Goal: Transaction & Acquisition: Purchase product/service

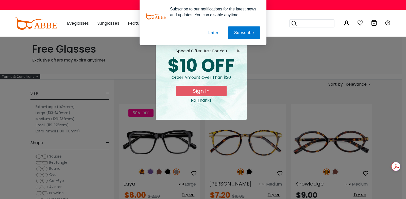
click at [0, 0] on button "Later" at bounding box center [0, 0] width 0 height 0
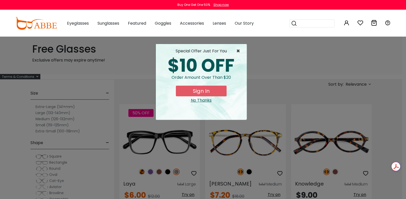
click at [239, 51] on span "×" at bounding box center [239, 51] width 6 height 6
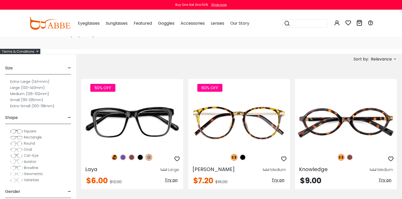
scroll to position [25, 0]
click at [49, 81] on label "Extra-Large (141+mm)" at bounding box center [29, 81] width 39 height 6
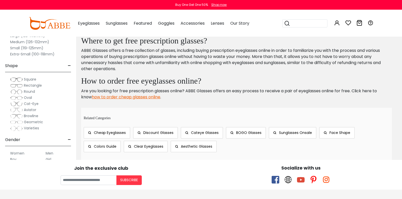
scroll to position [304, 0]
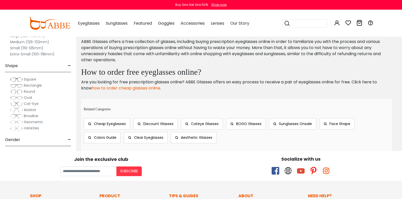
click at [160, 91] on link "how to order cheap glasses online" at bounding box center [126, 88] width 68 height 6
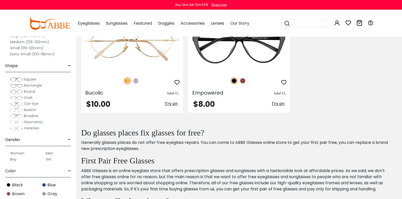
scroll to position [0, 0]
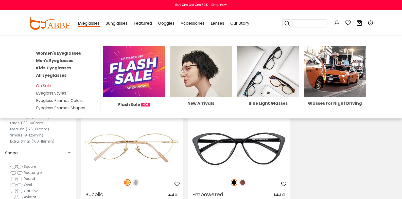
click at [55, 54] on link "Women's Eyeglasses" at bounding box center [58, 53] width 45 height 6
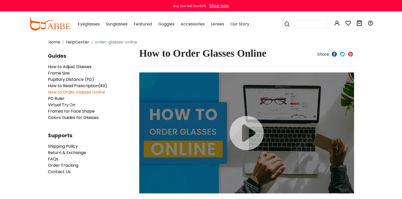
scroll to position [25, 0]
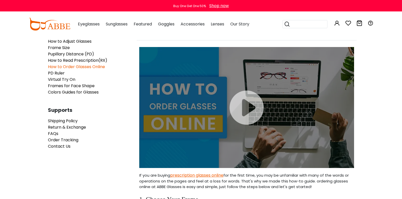
click at [247, 113] on div at bounding box center [246, 107] width 215 height 121
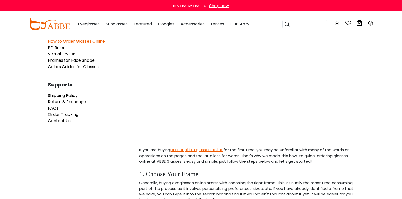
scroll to position [0, 0]
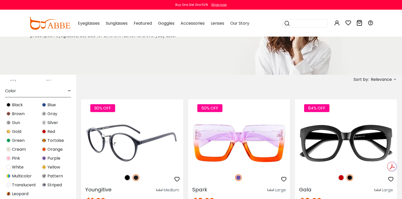
scroll to position [152, 0]
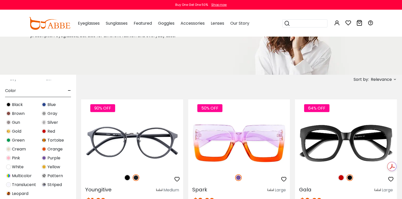
click at [11, 105] on img at bounding box center [8, 104] width 5 height 5
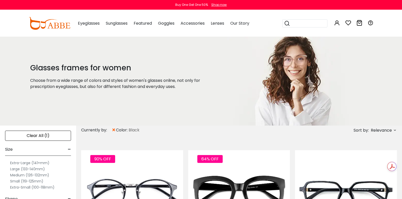
click at [41, 162] on label "Extra-Large (141+mm)" at bounding box center [29, 163] width 39 height 6
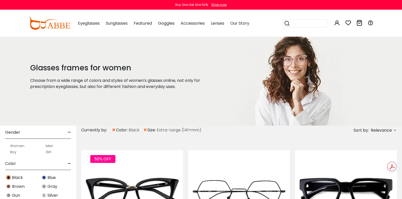
scroll to position [152, 0]
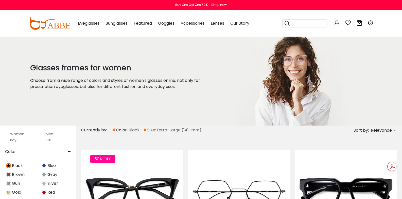
click at [24, 132] on label "Women" at bounding box center [17, 134] width 14 height 6
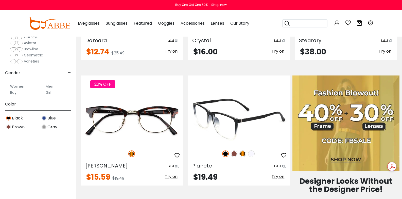
scroll to position [76, 0]
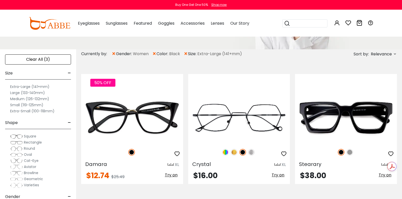
click at [42, 93] on label "Large (133-140mm)" at bounding box center [27, 93] width 35 height 6
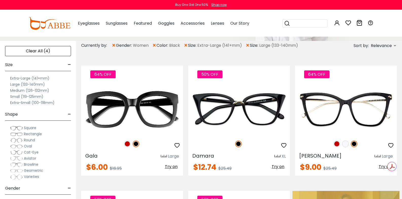
scroll to position [76, 0]
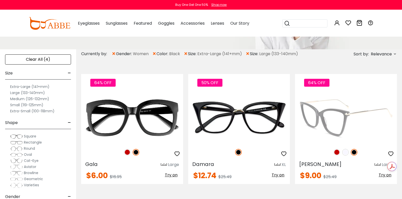
click at [350, 123] on img at bounding box center [346, 117] width 102 height 51
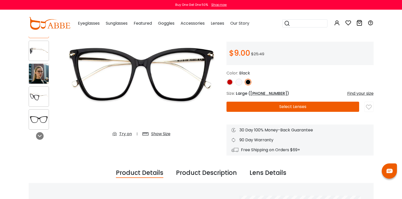
scroll to position [51, 0]
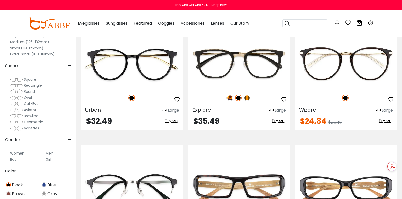
scroll to position [1522, 0]
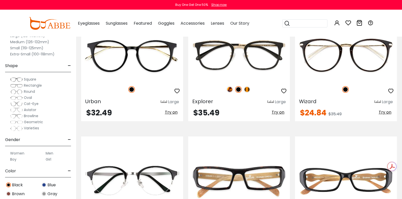
click at [39, 103] on span "Cat-Eye" at bounding box center [31, 103] width 15 height 5
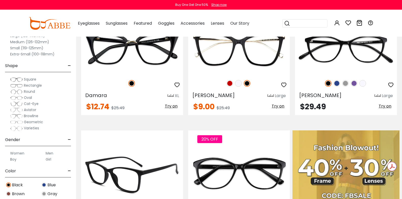
scroll to position [127, 0]
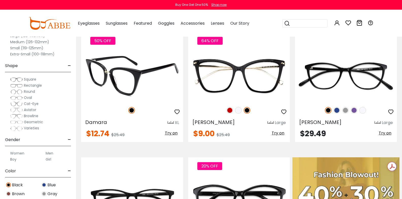
click at [158, 78] on img at bounding box center [132, 75] width 102 height 51
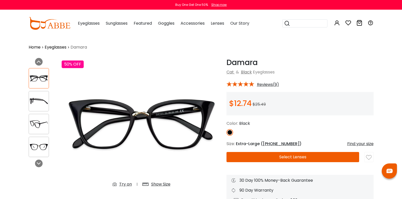
click at [151, 181] on div "Show Size" at bounding box center [160, 184] width 19 height 6
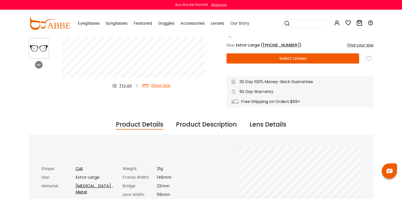
scroll to position [101, 0]
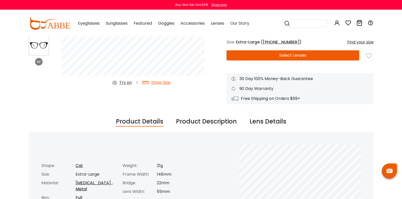
click at [284, 56] on button "Select Lenses" at bounding box center [293, 55] width 133 height 10
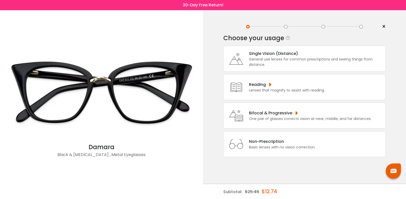
click at [267, 85] on div "Reading" at bounding box center [287, 84] width 76 height 6
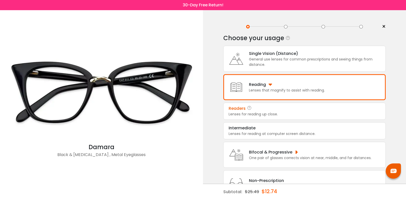
click at [315, 115] on div "Lenses for reading up close." at bounding box center [305, 113] width 152 height 5
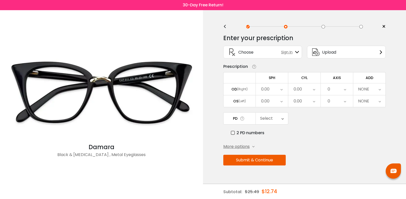
click at [280, 89] on icon at bounding box center [281, 89] width 2 height 12
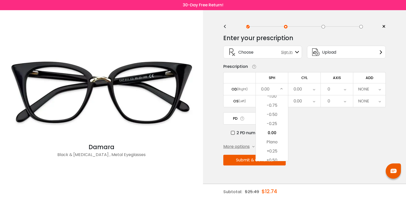
click at [280, 89] on div "0.00" at bounding box center [272, 89] width 32 height 12
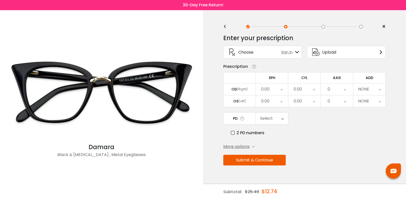
click at [382, 50] on div "Upload" at bounding box center [346, 52] width 79 height 13
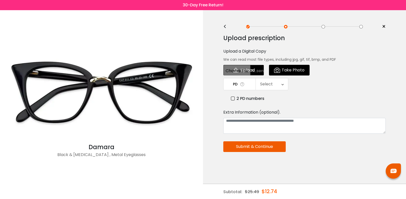
click at [226, 28] on div "<" at bounding box center [227, 27] width 8 height 4
